Goal: Transaction & Acquisition: Purchase product/service

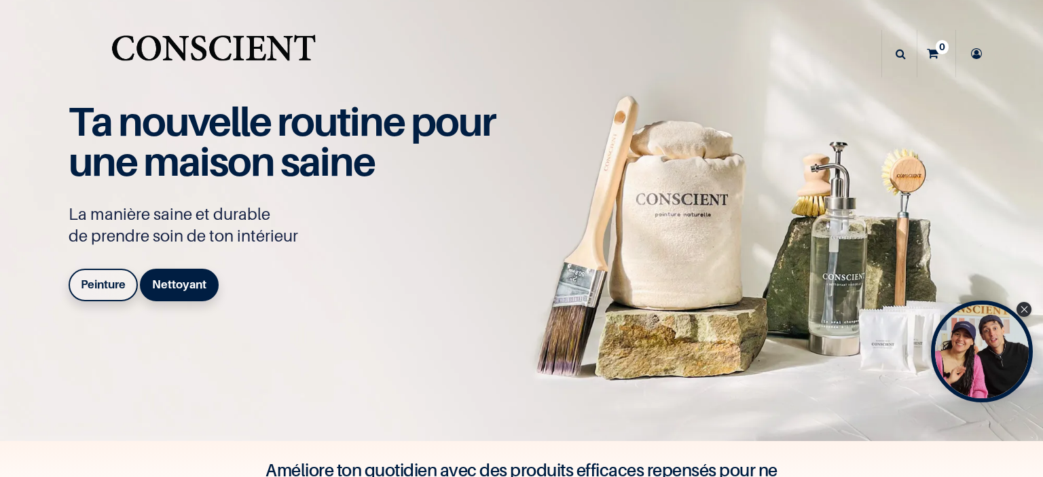
click at [98, 274] on link "Peinture" at bounding box center [103, 285] width 69 height 33
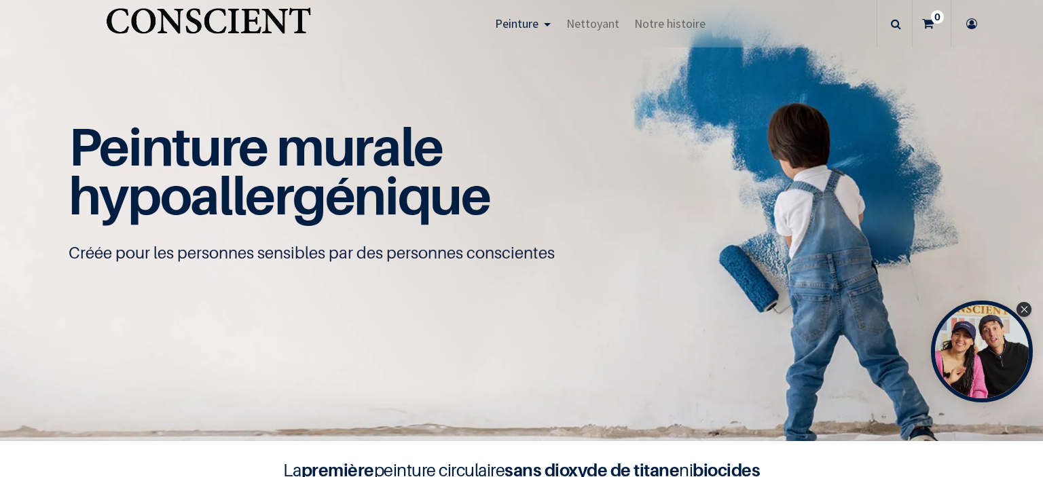
scroll to position [191, 0]
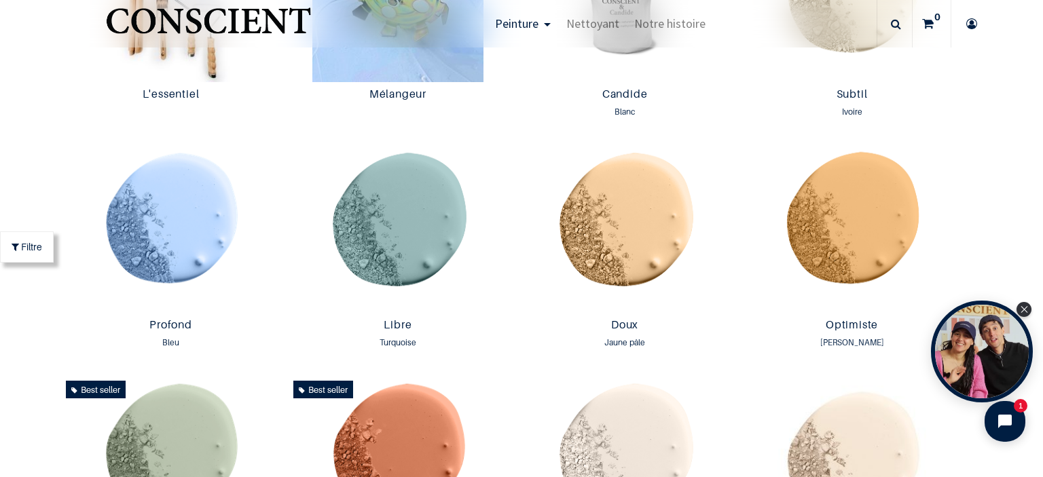
scroll to position [1254, 0]
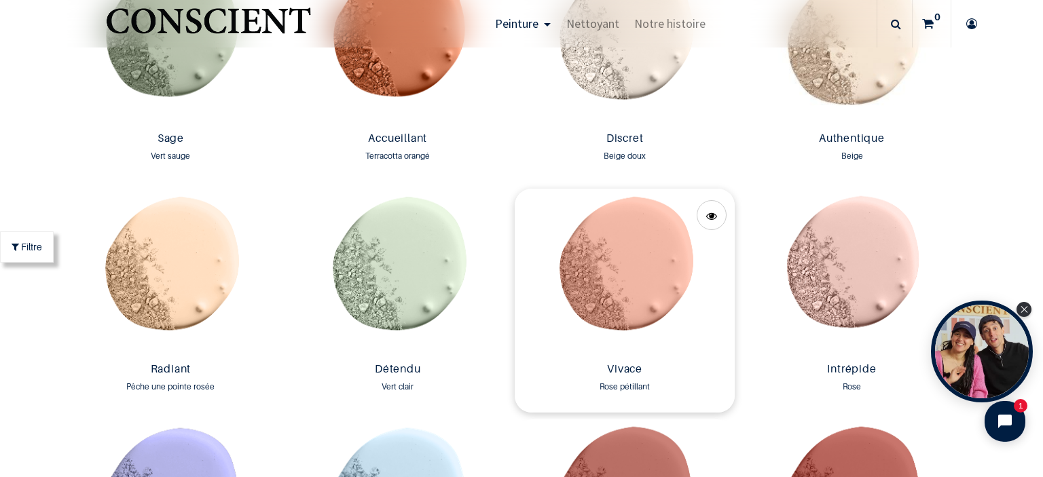
click at [590, 301] on img at bounding box center [625, 273] width 220 height 168
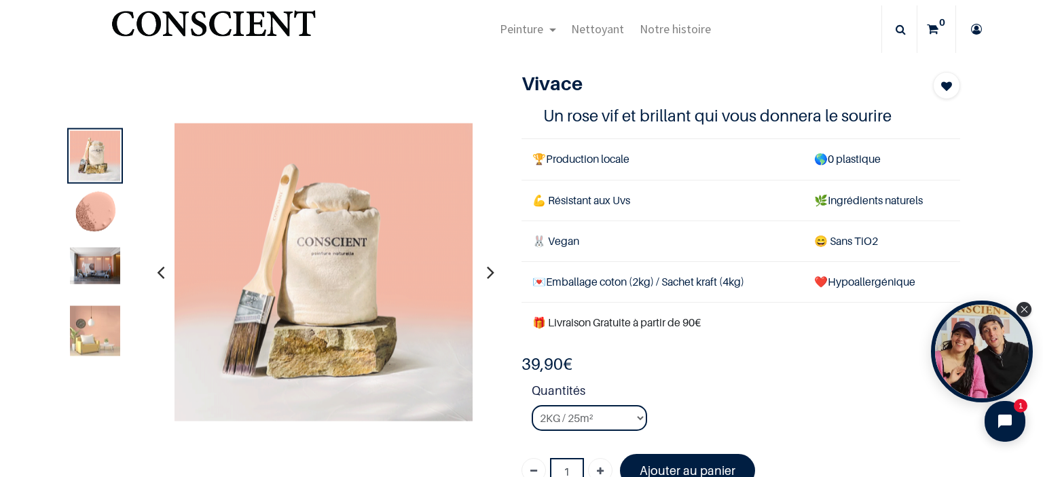
scroll to position [41, 0]
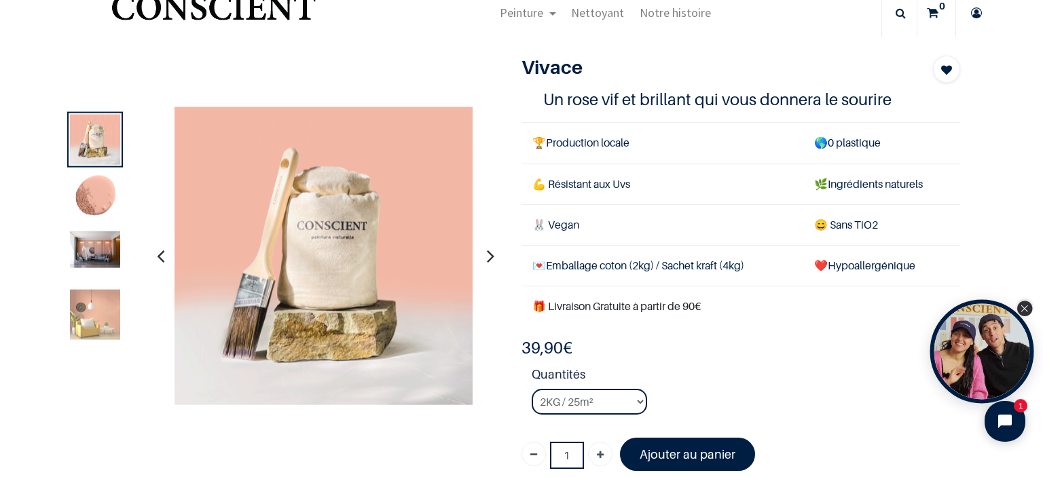
click at [1022, 305] on div "Close Tolstoy widget" at bounding box center [1024, 309] width 15 height 15
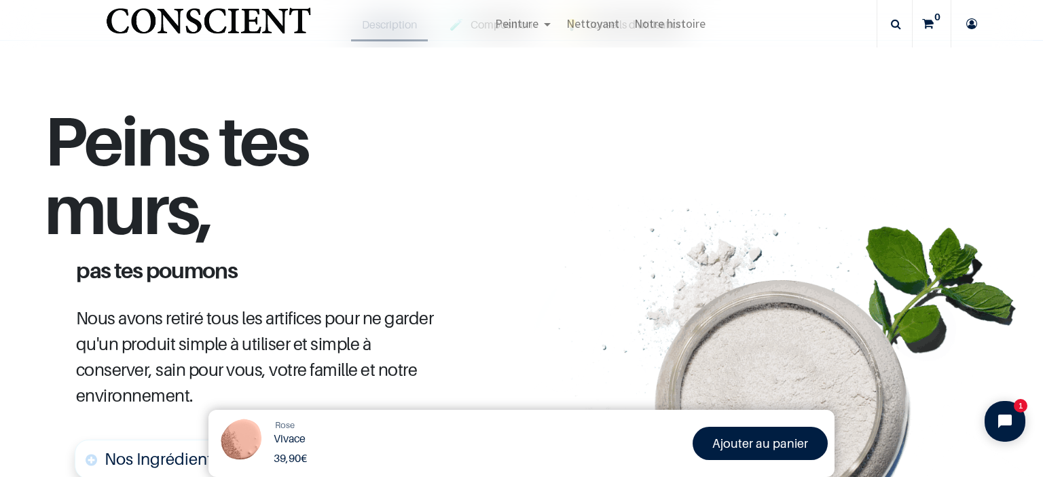
scroll to position [877, 0]
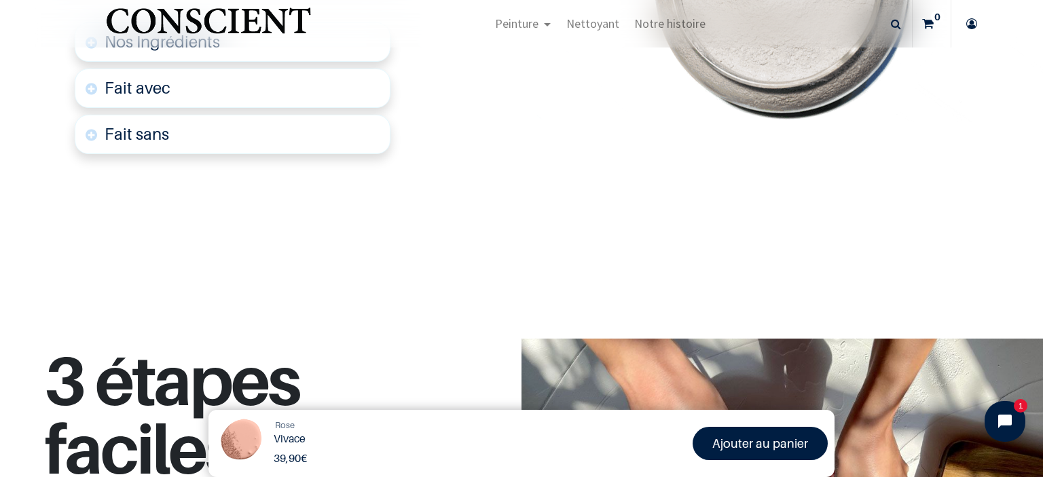
click at [182, 93] on link "Fait avec" at bounding box center [233, 88] width 316 height 39
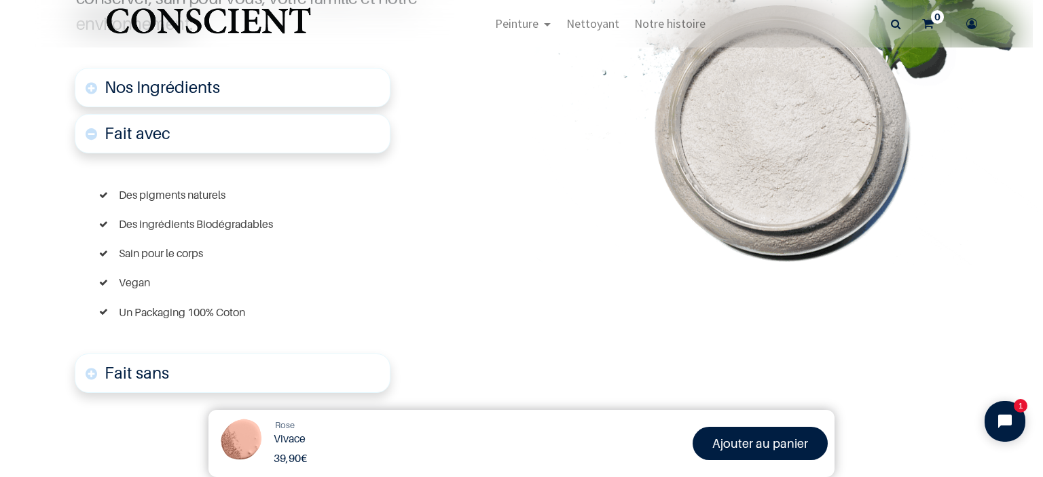
scroll to position [822, 0]
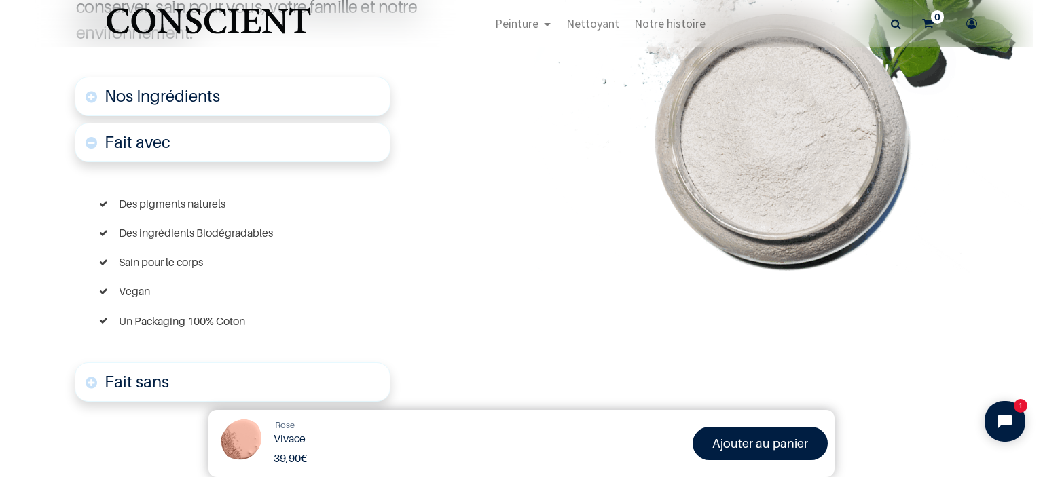
click at [340, 83] on link "Nos Ingrédients" at bounding box center [233, 96] width 316 height 39
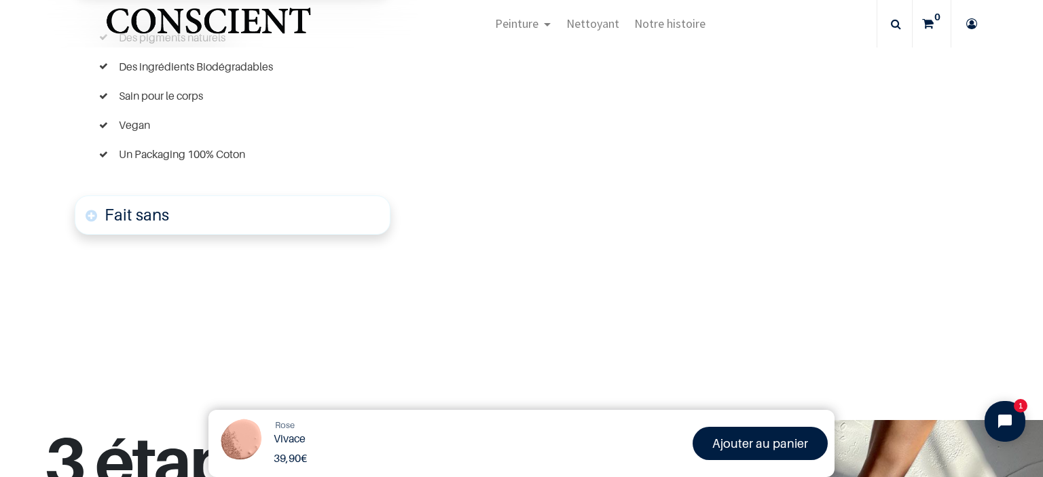
scroll to position [1250, 0]
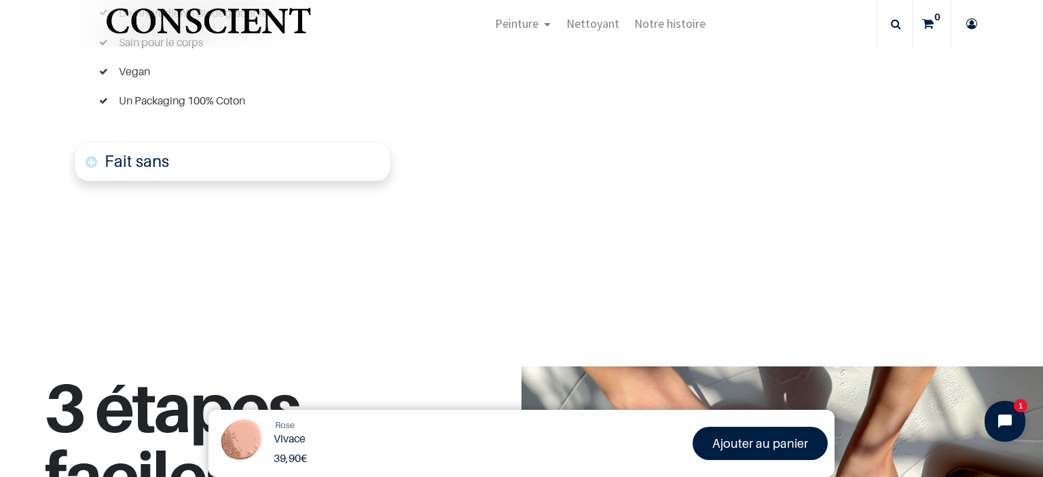
click at [323, 154] on link "Fait sans" at bounding box center [233, 161] width 316 height 39
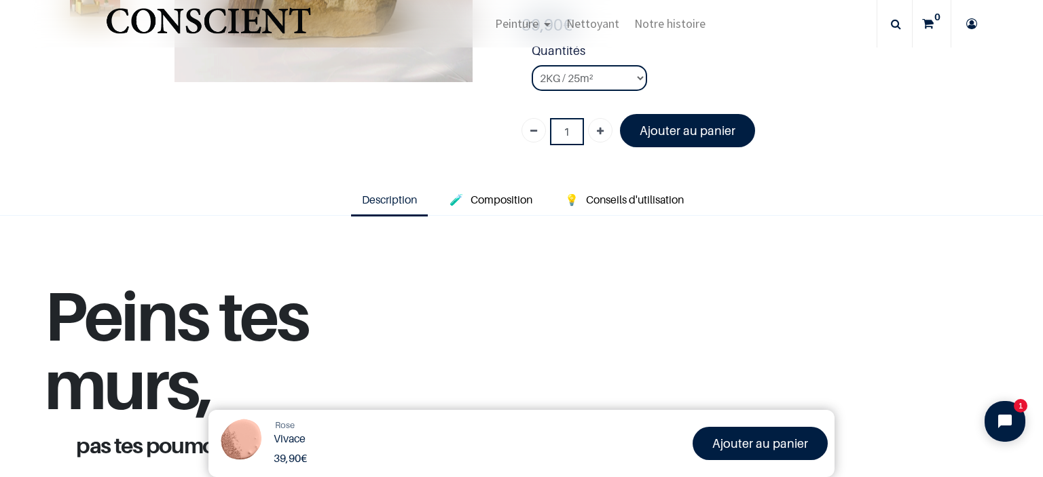
scroll to position [251, 0]
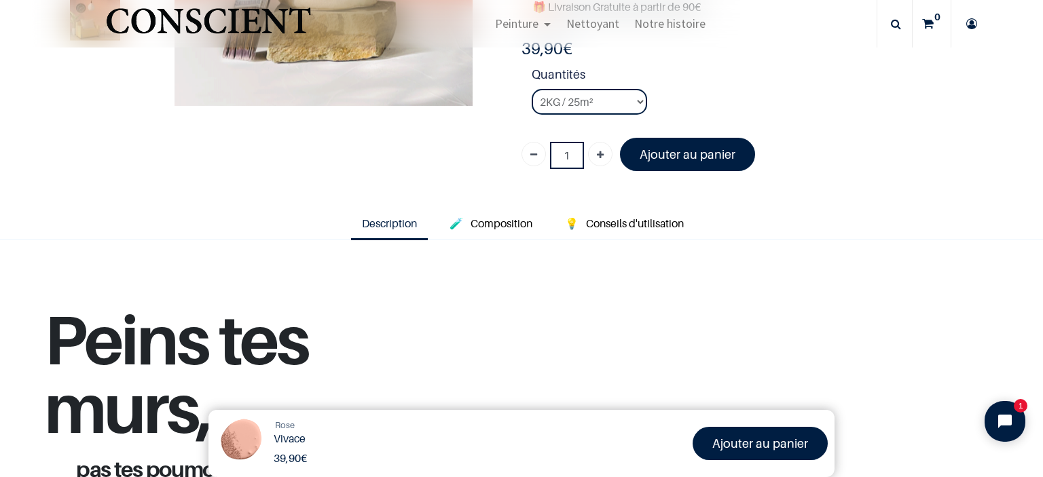
scroll to position [265, 0]
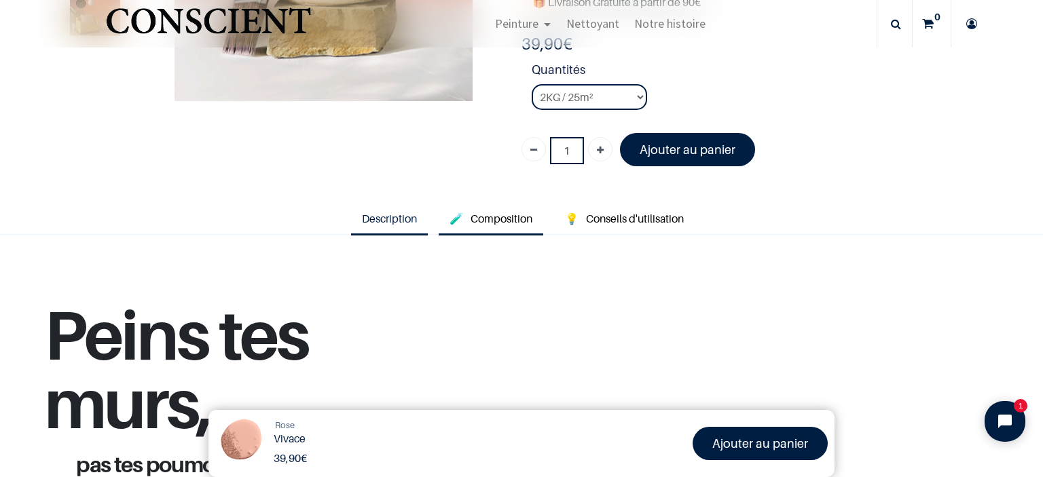
click at [513, 226] on link "🧪 Composition" at bounding box center [491, 219] width 105 height 31
